Goal: Information Seeking & Learning: Learn about a topic

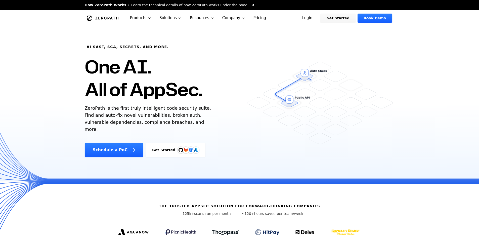
click at [317, 21] on link "Login" at bounding box center [307, 18] width 22 height 9
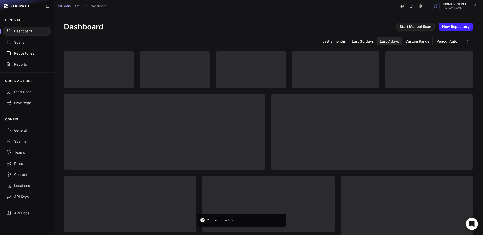
click at [27, 52] on div "Repositories" at bounding box center [27, 53] width 42 height 5
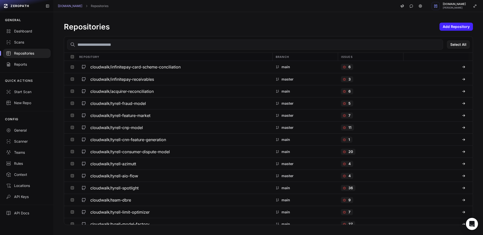
click at [115, 45] on input "text" at bounding box center [255, 45] width 376 height 10
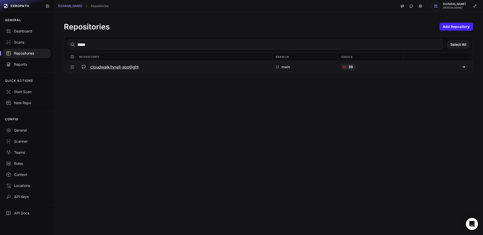
type input "*****"
click at [126, 68] on h3 "cloudwalk/tyrell-spotlight" at bounding box center [114, 67] width 48 height 6
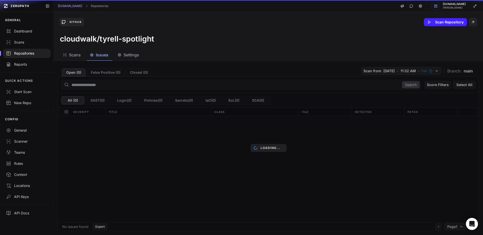
click at [103, 54] on span "Issues" at bounding box center [102, 55] width 13 height 6
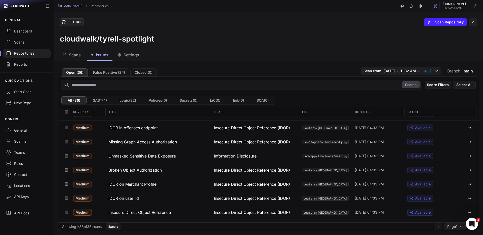
scroll to position [89, 0]
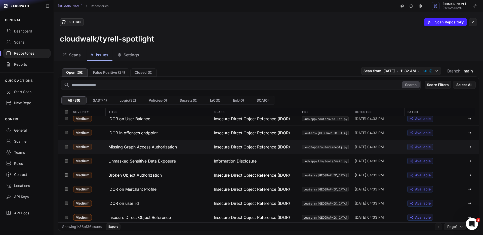
click at [138, 146] on h3 "Missing Graph Access Authorization" at bounding box center [142, 147] width 68 height 6
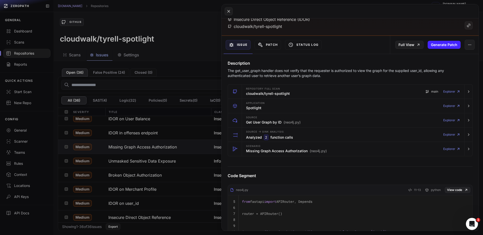
scroll to position [7, 0]
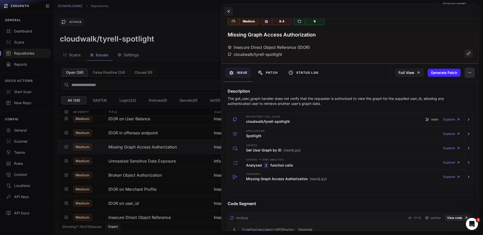
click at [470, 72] on button "button" at bounding box center [470, 73] width 10 height 10
click at [403, 61] on div "Medium 8.4 9 Missing Graph Access Authorization Insecure Direct Object Referenc…" at bounding box center [350, 38] width 257 height 52
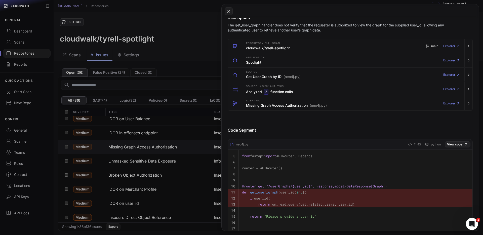
scroll to position [44, 0]
